Goal: Task Accomplishment & Management: Complete application form

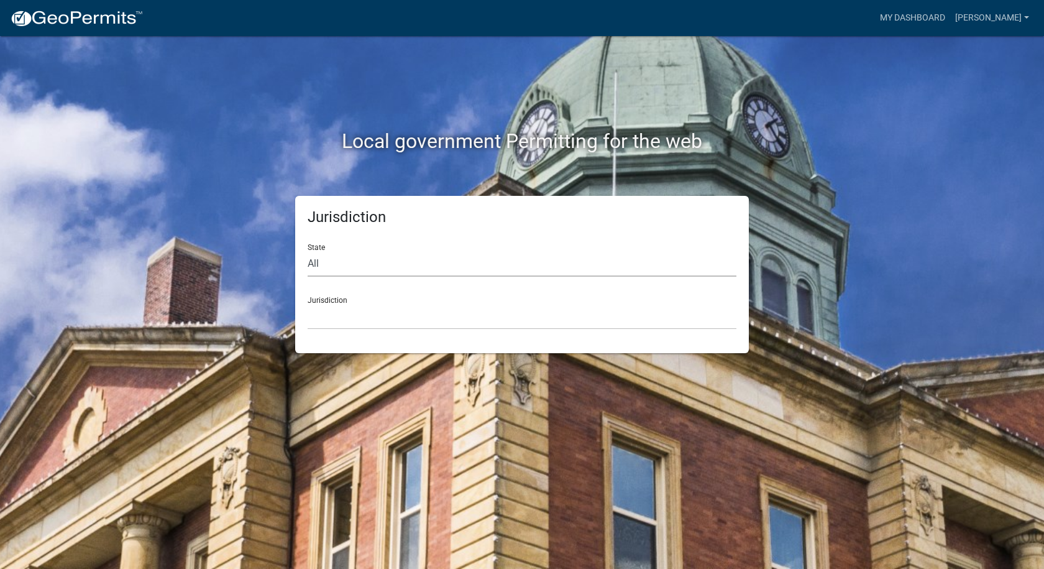
click at [312, 264] on select "All [US_STATE] [US_STATE] [US_STATE] [US_STATE] [US_STATE] [US_STATE] [US_STATE…" at bounding box center [522, 263] width 429 height 25
select select "[US_STATE]"
click at [308, 251] on select "All [US_STATE] [US_STATE] [US_STATE] [US_STATE] [US_STATE] [US_STATE] [US_STATE…" at bounding box center [522, 263] width 429 height 25
click at [347, 316] on select "City of [GEOGRAPHIC_DATA], [US_STATE] City of [GEOGRAPHIC_DATA], [US_STATE] Cit…" at bounding box center [522, 316] width 429 height 25
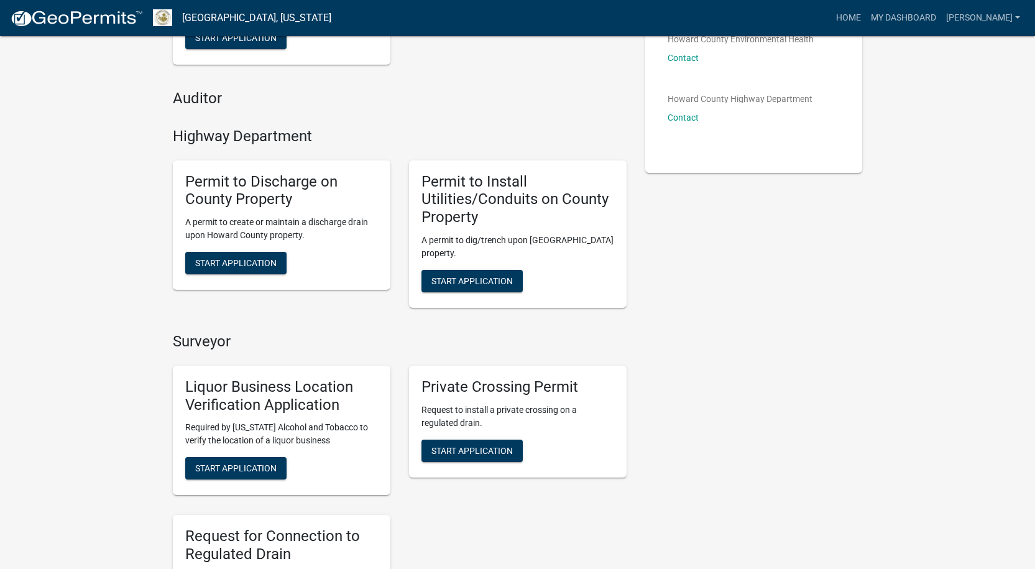
scroll to position [311, 0]
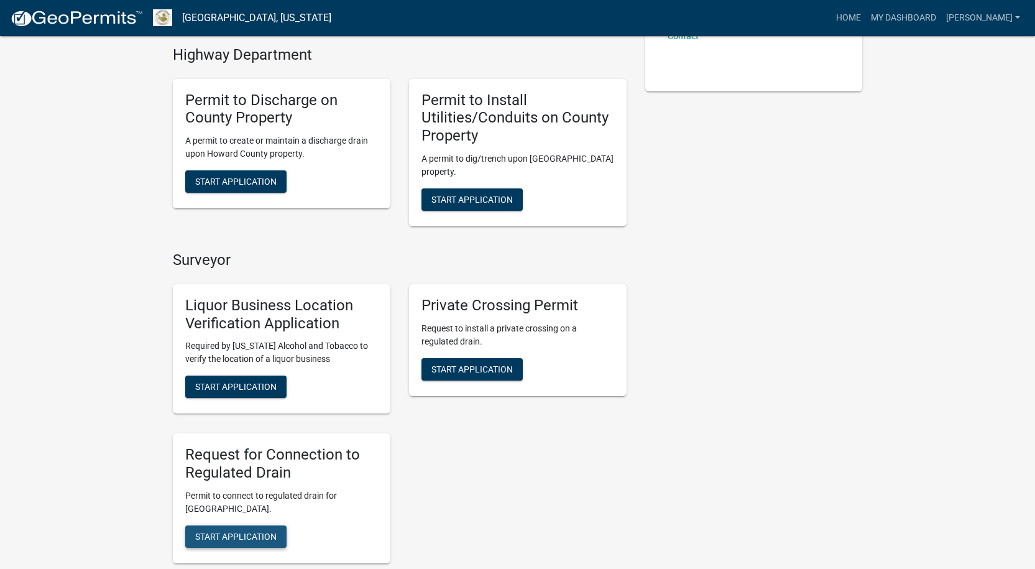
click at [244, 536] on span "Start Application" at bounding box center [235, 536] width 81 height 10
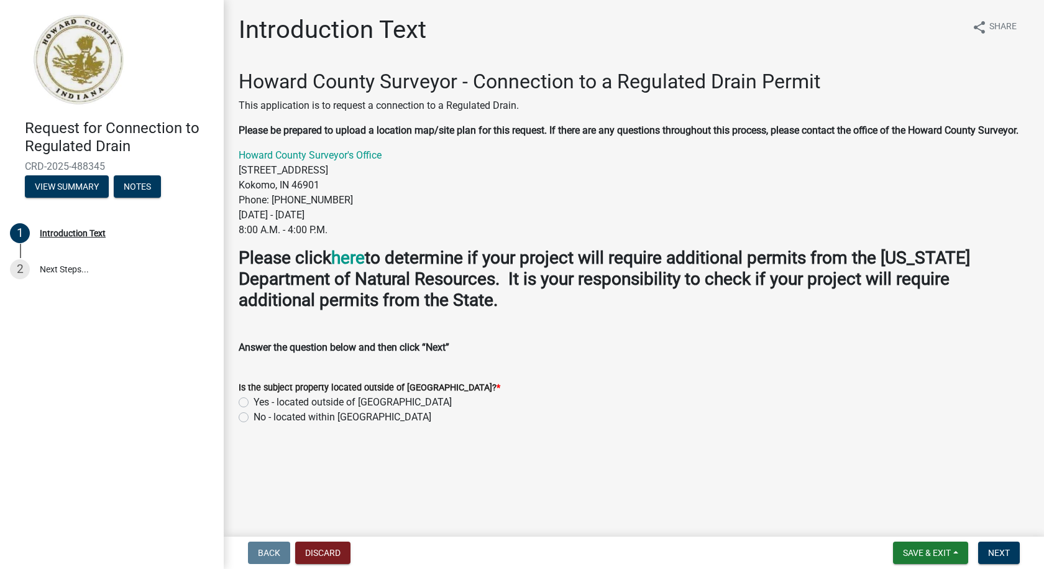
click at [254, 416] on label "No - located within [GEOGRAPHIC_DATA]" at bounding box center [343, 417] width 178 height 15
click at [254, 416] on input "No - located within [GEOGRAPHIC_DATA]" at bounding box center [258, 414] width 8 height 8
radio input "true"
drag, startPoint x: 988, startPoint y: 546, endPoint x: 981, endPoint y: 540, distance: 8.4
click at [986, 544] on button "Next" at bounding box center [999, 552] width 42 height 22
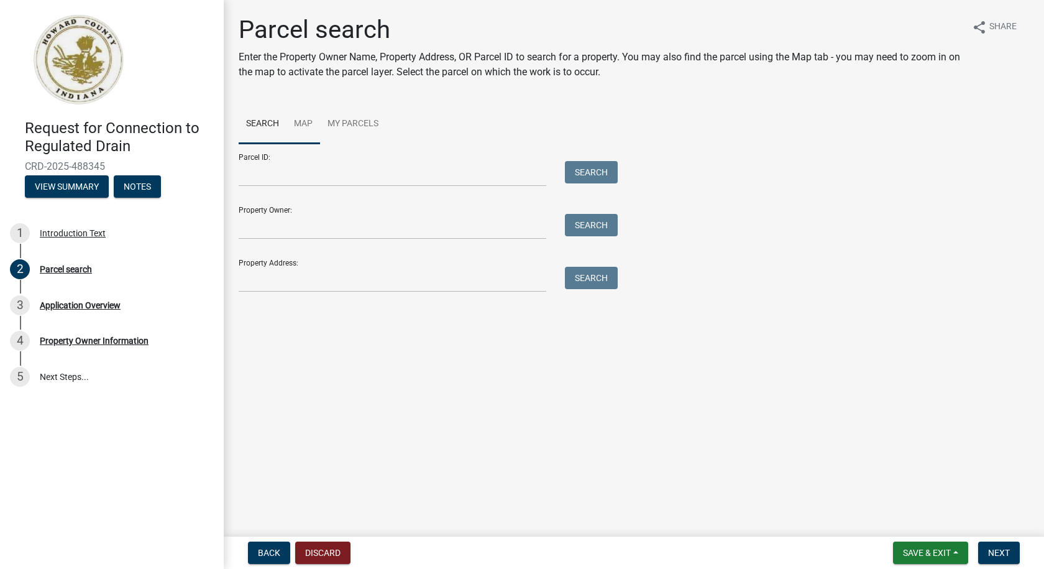
click at [302, 121] on link "Map" at bounding box center [304, 124] width 34 height 40
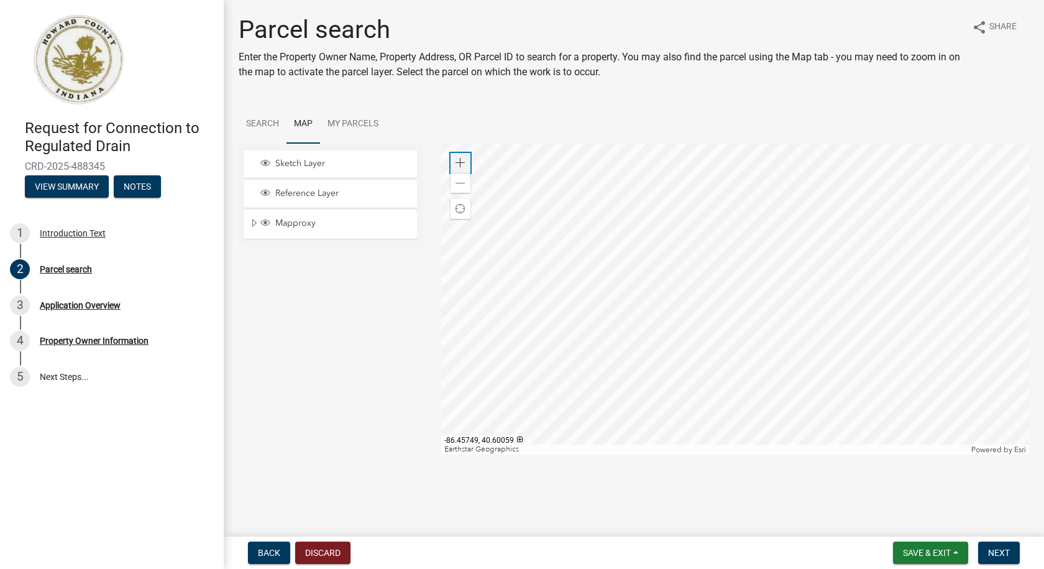
click at [461, 160] on span at bounding box center [461, 163] width 10 height 10
click at [667, 185] on div at bounding box center [735, 299] width 589 height 311
click at [735, 307] on div at bounding box center [735, 299] width 589 height 311
click at [461, 159] on span at bounding box center [461, 163] width 10 height 10
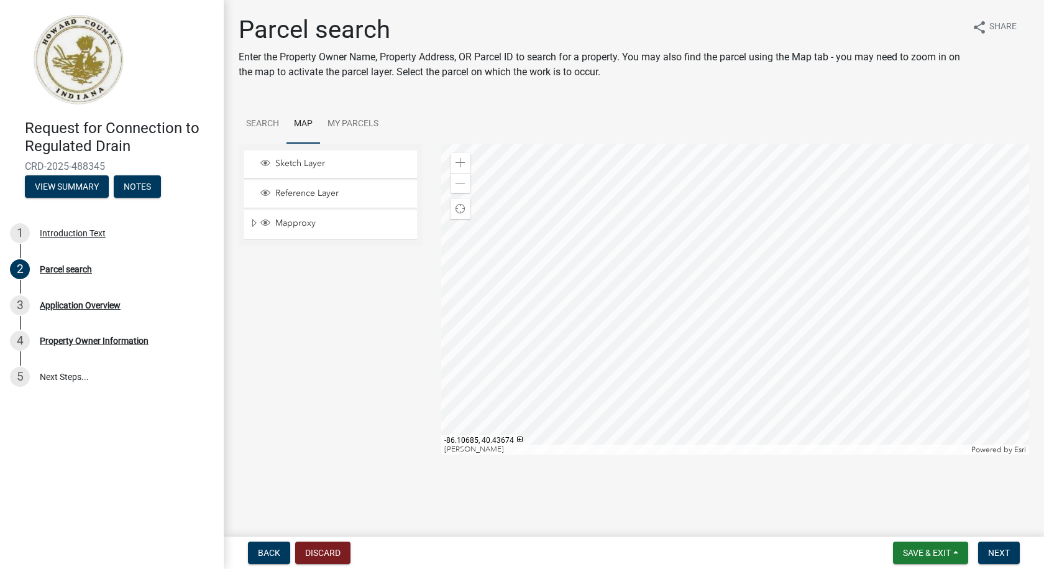
click at [589, 284] on div at bounding box center [735, 299] width 589 height 311
click at [462, 162] on span at bounding box center [461, 163] width 10 height 10
click at [749, 306] on div at bounding box center [735, 299] width 589 height 311
click at [838, 303] on div at bounding box center [735, 299] width 589 height 311
click at [699, 201] on div at bounding box center [735, 299] width 589 height 311
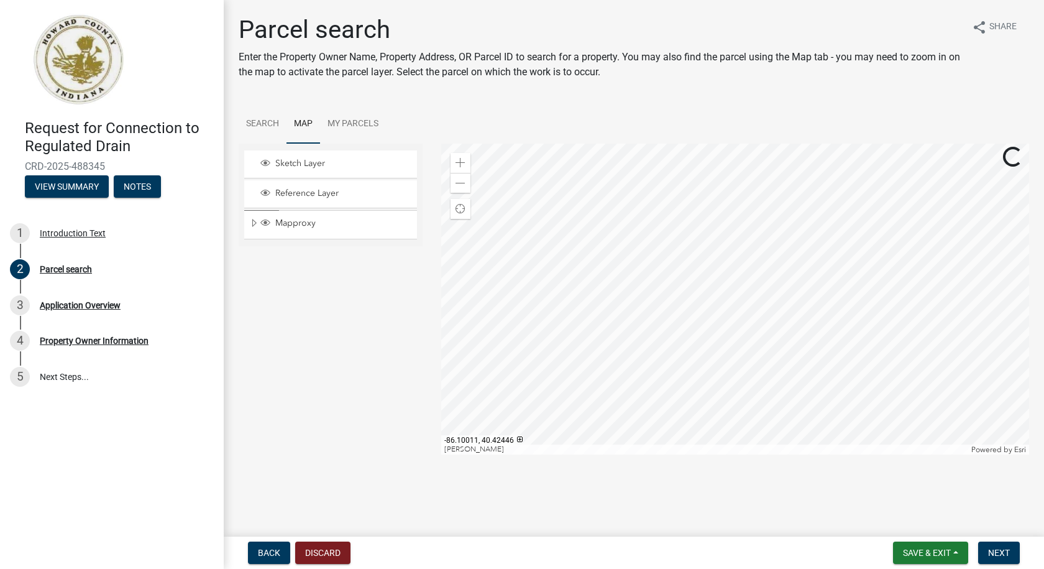
click at [781, 260] on div at bounding box center [735, 299] width 589 height 311
click at [744, 228] on div at bounding box center [735, 299] width 589 height 311
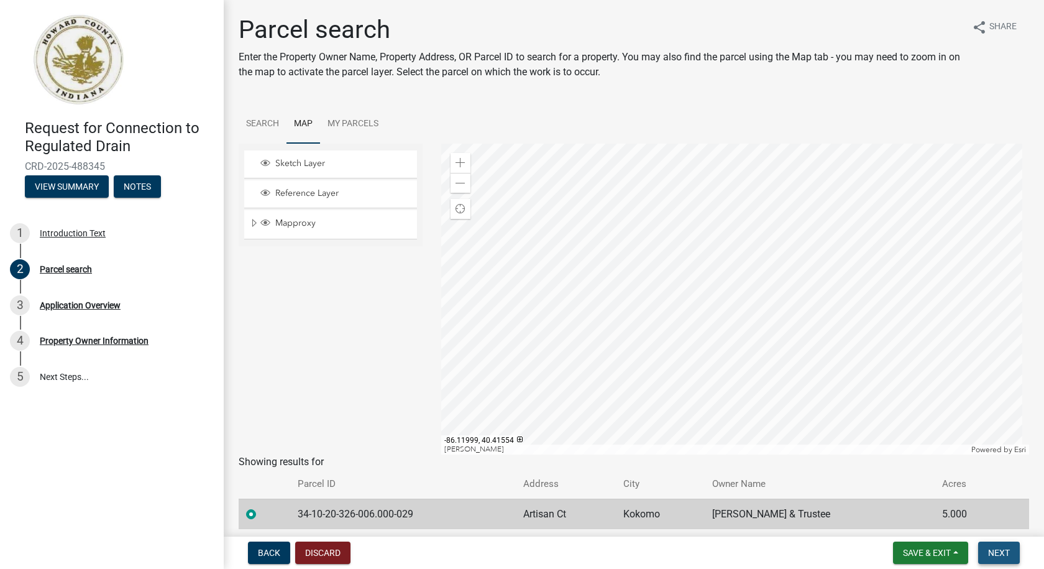
click at [1009, 551] on span "Next" at bounding box center [999, 553] width 22 height 10
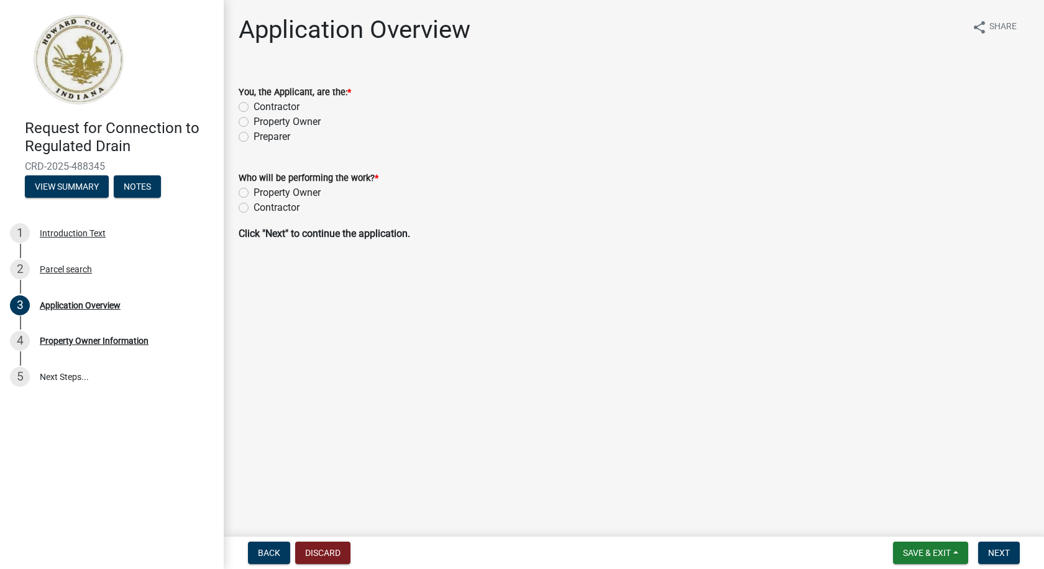
click at [254, 122] on label "Property Owner" at bounding box center [287, 121] width 67 height 15
click at [254, 122] on input "Property Owner" at bounding box center [258, 118] width 8 height 8
radio input "true"
click at [254, 207] on label "Contractor" at bounding box center [277, 207] width 46 height 15
click at [254, 207] on input "Contractor" at bounding box center [258, 204] width 8 height 8
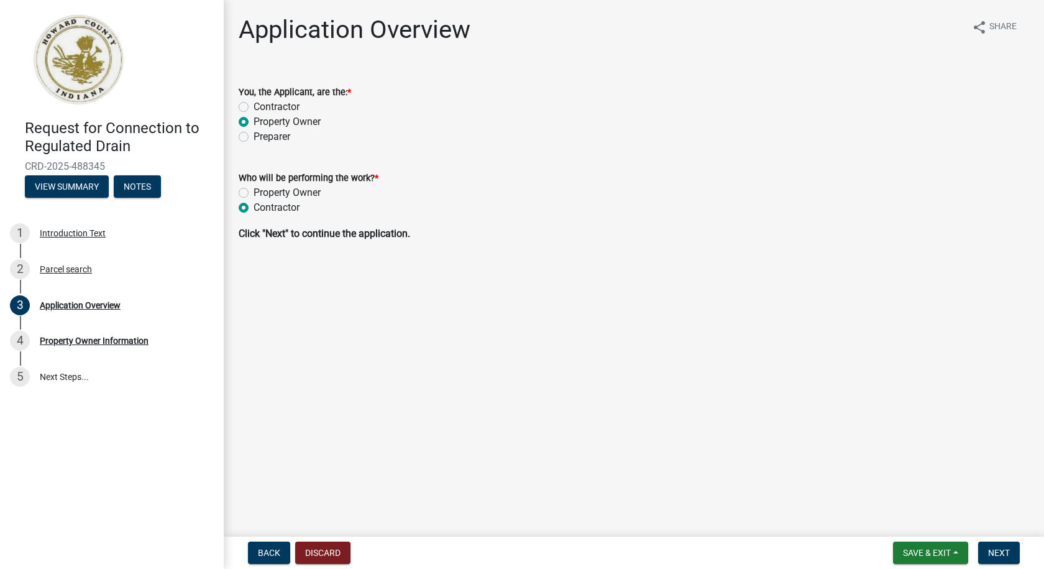
radio input "true"
click at [1010, 553] on span "Next" at bounding box center [999, 553] width 22 height 10
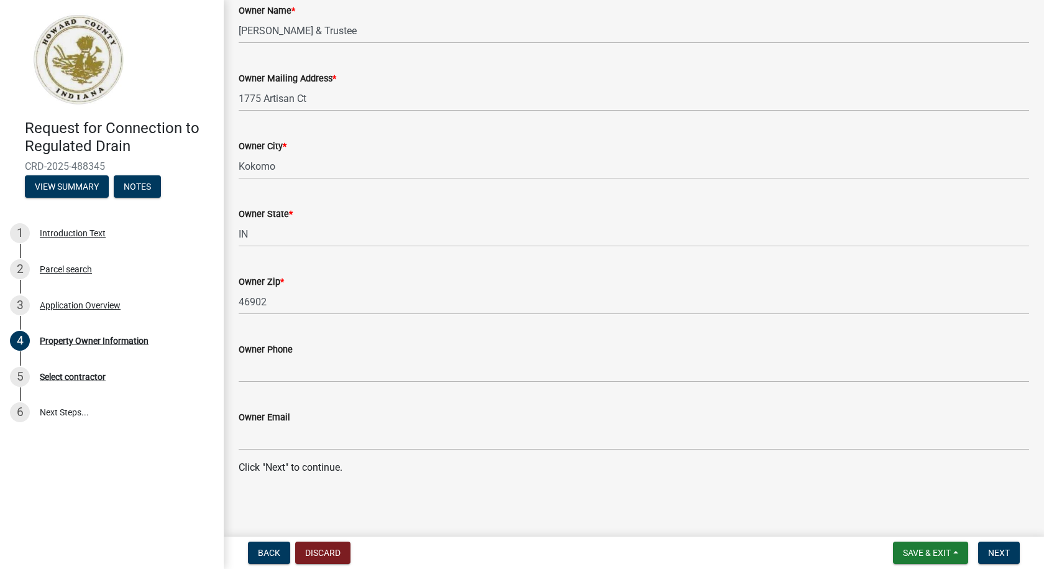
scroll to position [114, 0]
click at [1006, 549] on span "Next" at bounding box center [999, 553] width 22 height 10
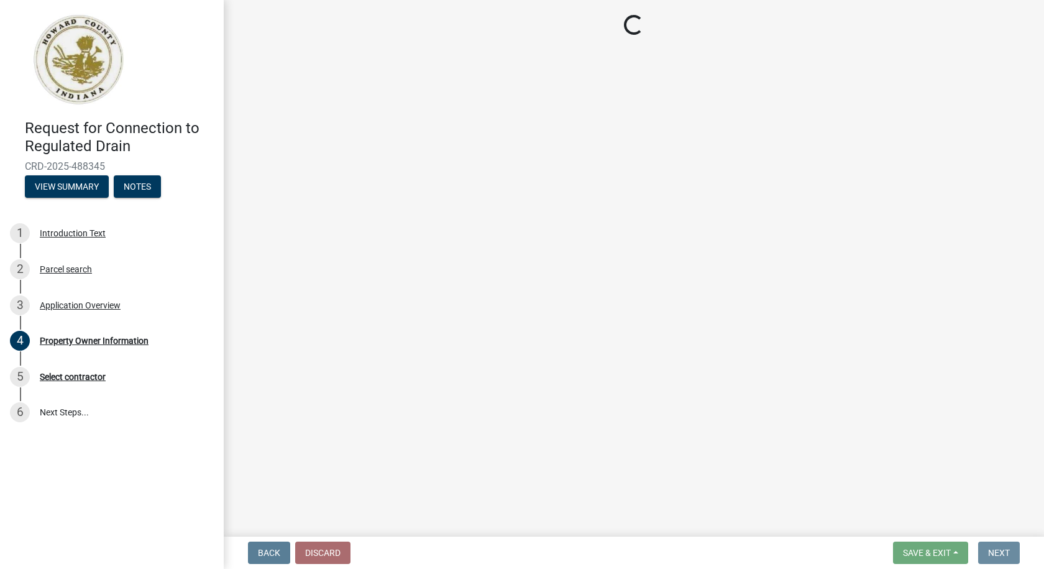
scroll to position [0, 0]
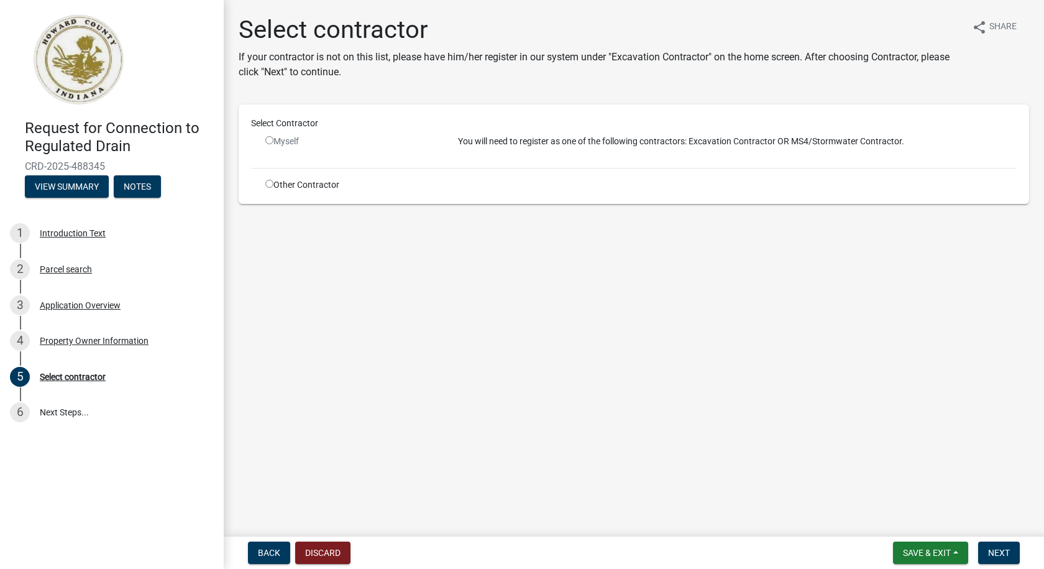
click at [268, 183] on input "radio" at bounding box center [269, 184] width 8 height 8
radio input "true"
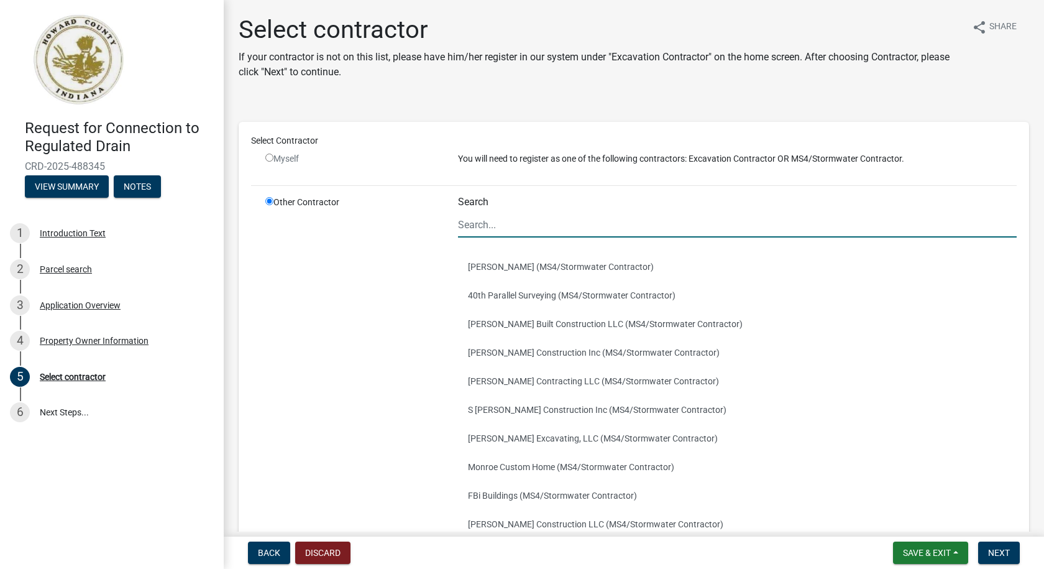
click at [498, 229] on input "Search" at bounding box center [737, 224] width 559 height 25
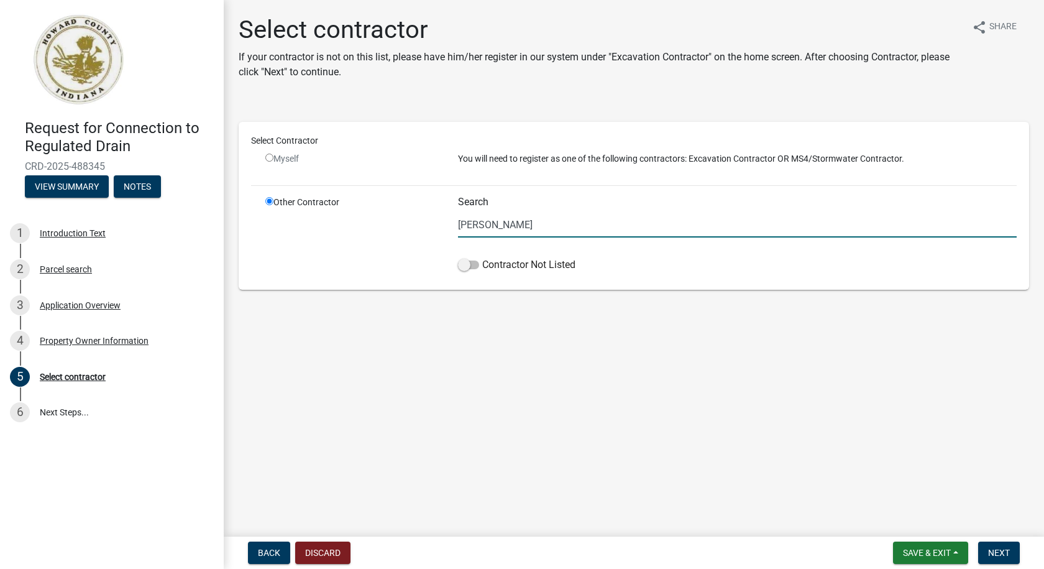
type input "[PERSON_NAME]"
drag, startPoint x: 509, startPoint y: 224, endPoint x: 428, endPoint y: 224, distance: 80.8
click at [428, 224] on div "Other Contractor Search [PERSON_NAME] Contractor Not Listed" at bounding box center [641, 236] width 770 height 81
click at [485, 224] on input "[PERSON_NAME]" at bounding box center [737, 224] width 559 height 25
drag, startPoint x: 510, startPoint y: 222, endPoint x: 446, endPoint y: 215, distance: 65.0
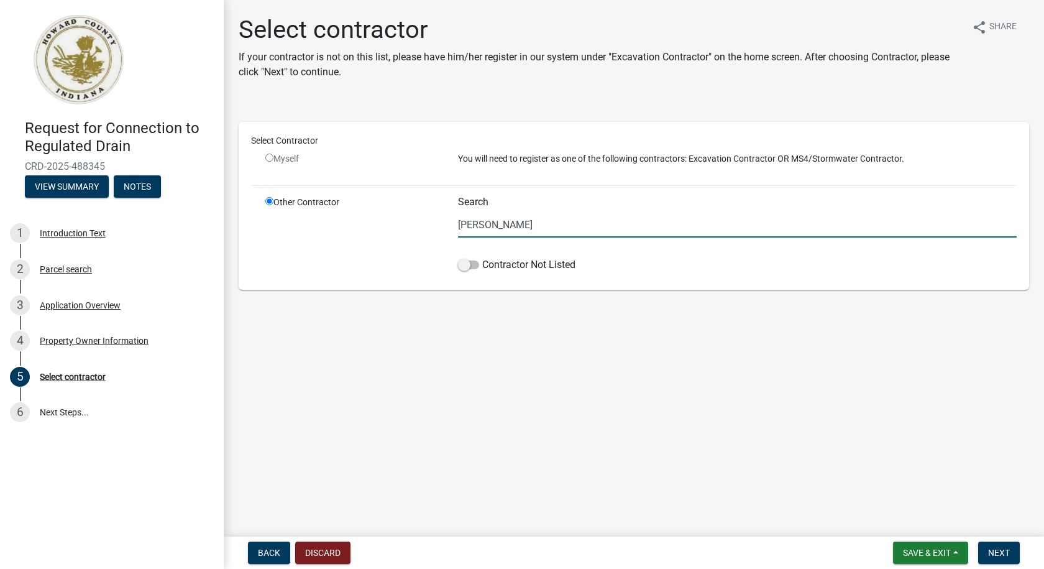
click at [446, 215] on div "Other Contractor Search [PERSON_NAME] Contractor Not Listed" at bounding box center [641, 236] width 770 height 81
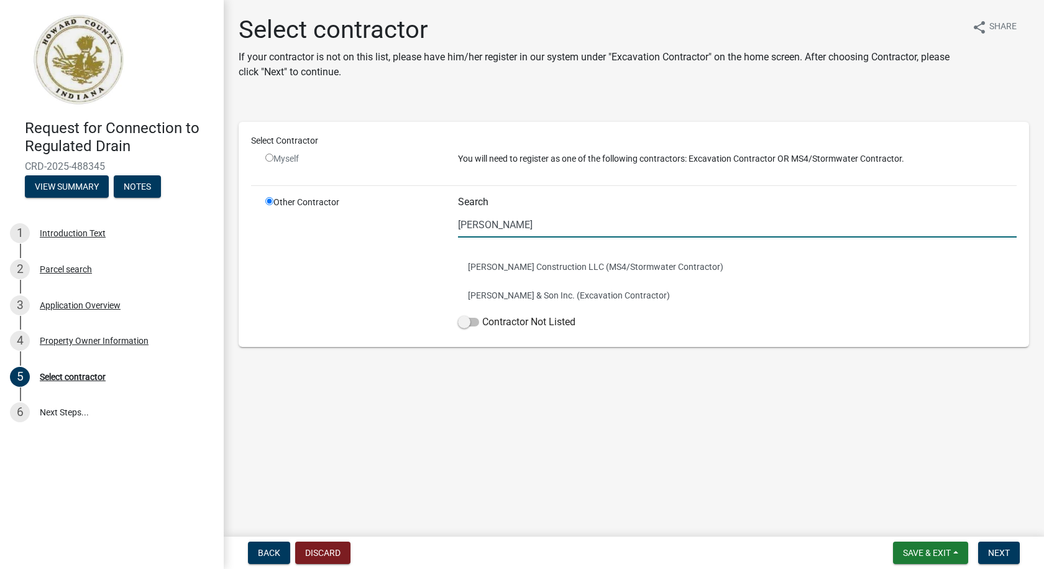
drag, startPoint x: 490, startPoint y: 226, endPoint x: 439, endPoint y: 226, distance: 50.3
click at [439, 226] on div "Other Contractor Search [PERSON_NAME] [PERSON_NAME] Construction LLC (MS4/Storm…" at bounding box center [641, 265] width 770 height 139
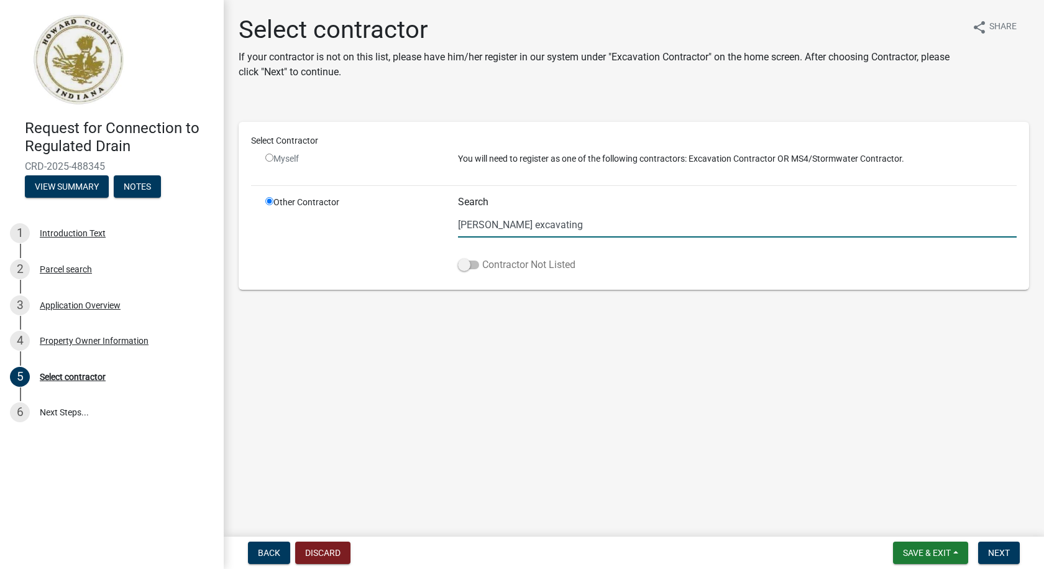
type input "[PERSON_NAME] excavating"
click at [474, 264] on span at bounding box center [468, 264] width 21 height 9
click at [482, 257] on input "Contractor Not Listed" at bounding box center [482, 257] width 0 height 0
click at [1006, 553] on span "Next" at bounding box center [999, 553] width 22 height 10
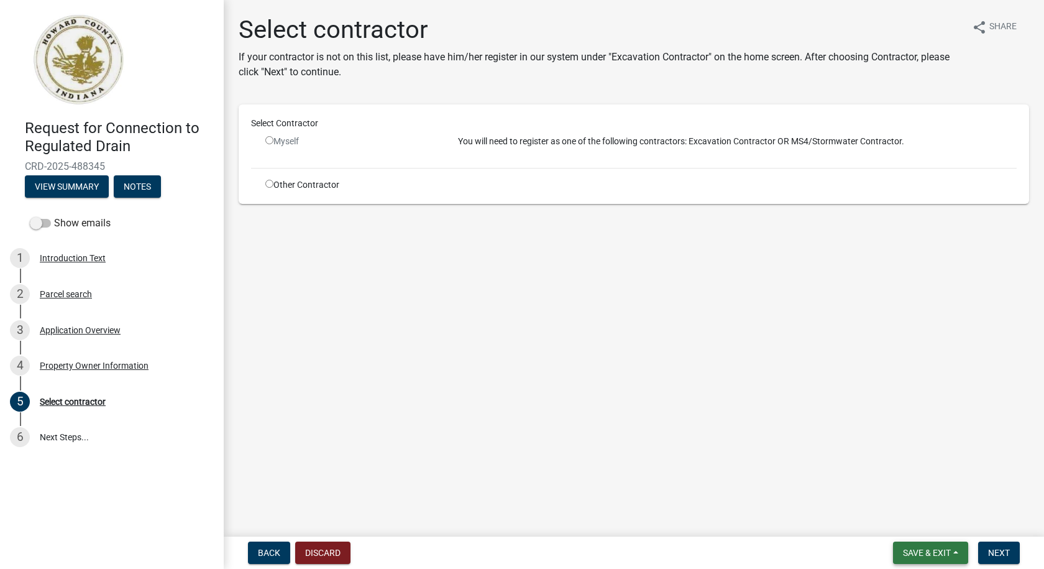
click at [953, 553] on button "Save & Exit" at bounding box center [930, 552] width 75 height 22
click at [921, 523] on button "Save & Exit" at bounding box center [918, 520] width 99 height 30
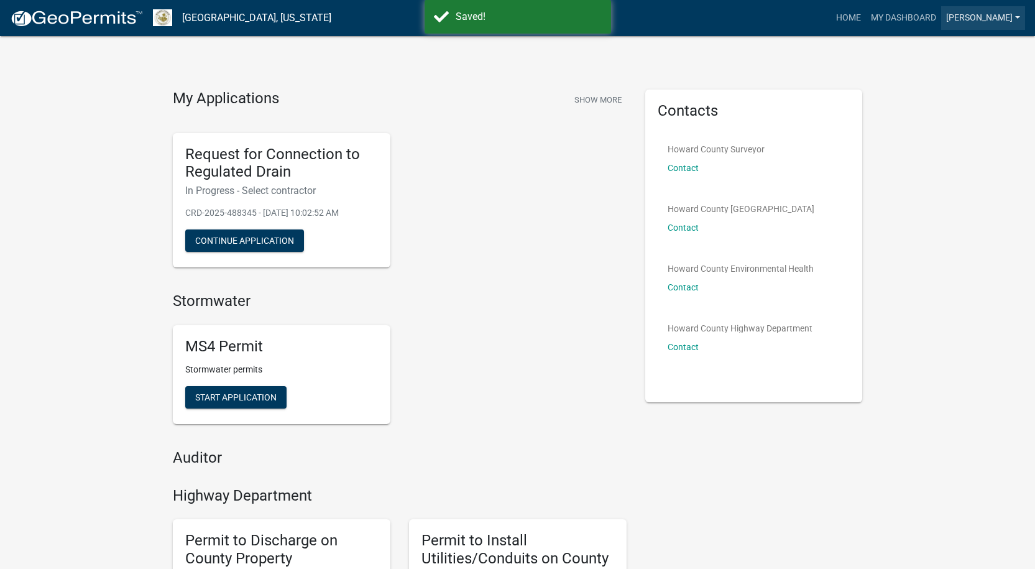
click at [1021, 15] on link "[PERSON_NAME]" at bounding box center [983, 18] width 84 height 24
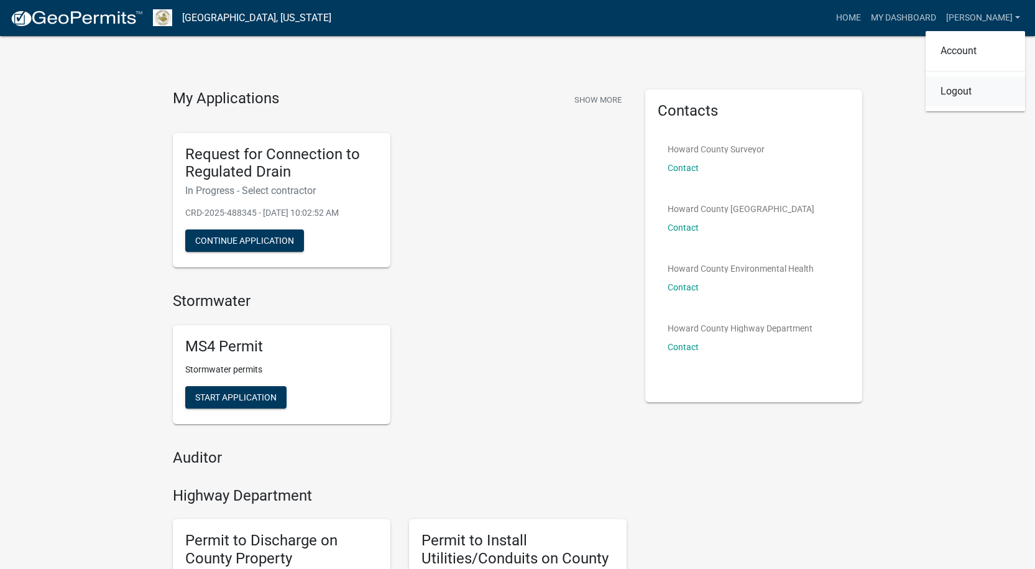
click at [954, 91] on link "Logout" at bounding box center [974, 91] width 99 height 30
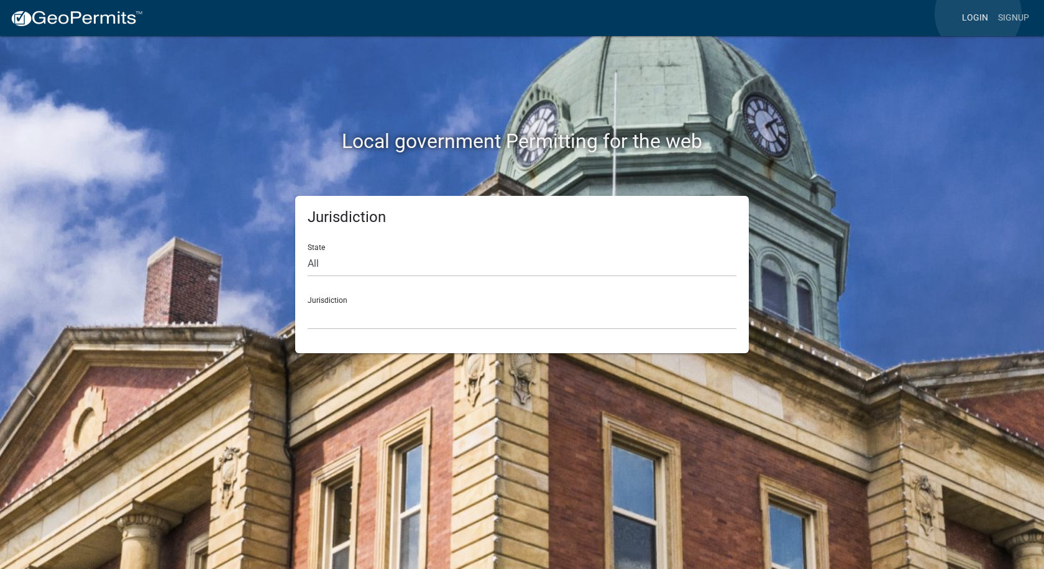
click at [978, 14] on link "Login" at bounding box center [975, 18] width 36 height 24
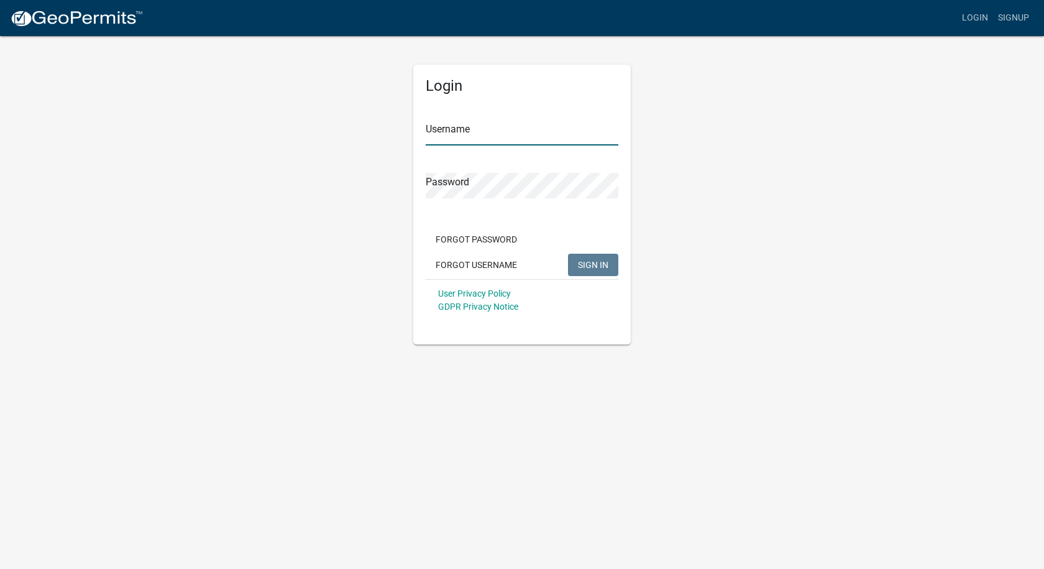
click at [485, 126] on input "Username" at bounding box center [522, 132] width 193 height 25
type input "[PERSON_NAME][EMAIL_ADDRESS][PERSON_NAME][DOMAIN_NAME]"
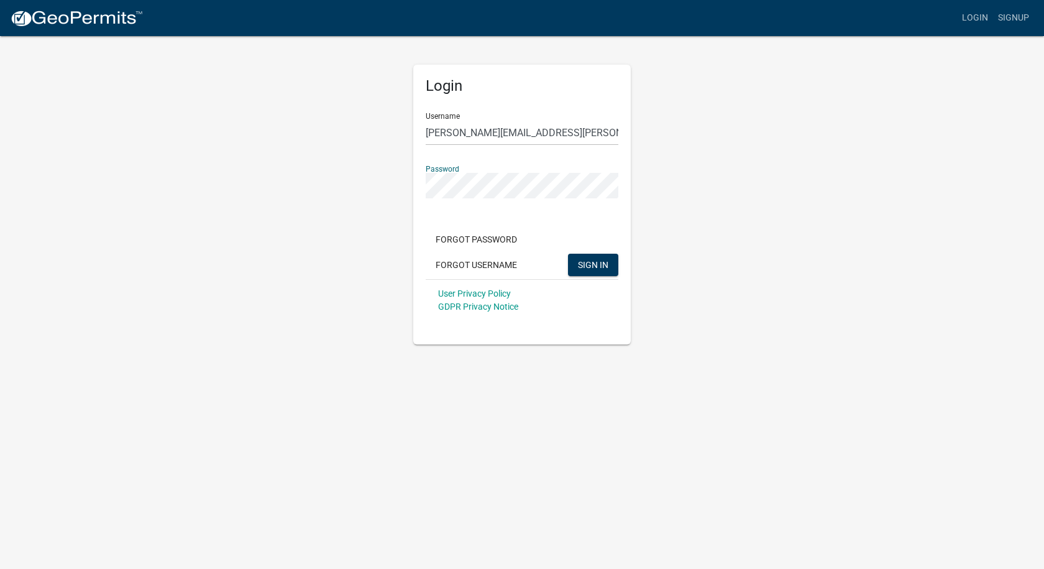
click at [568, 254] on button "SIGN IN" at bounding box center [593, 265] width 50 height 22
